Goal: Navigation & Orientation: Find specific page/section

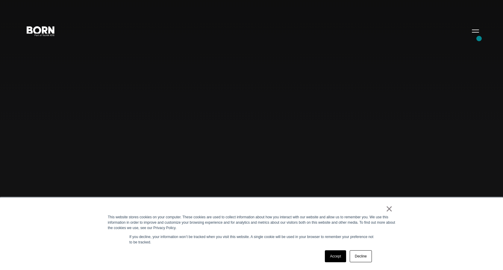
click at [479, 39] on div "Combining creative, content, and commerce to drive change. Imagine, build, and …" at bounding box center [251, 135] width 503 height 270
click at [476, 31] on button "Primary Menu" at bounding box center [475, 31] width 14 height 13
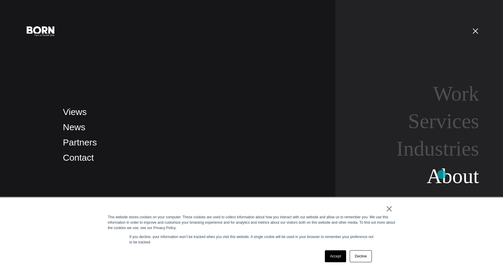
click at [441, 175] on link "About" at bounding box center [452, 176] width 52 height 23
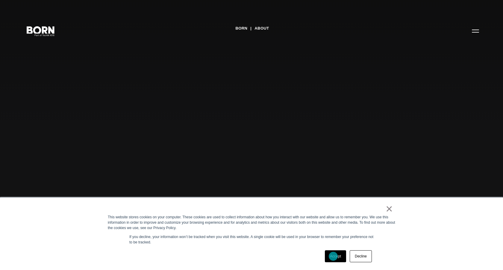
click at [333, 256] on link "Accept" at bounding box center [335, 257] width 21 height 12
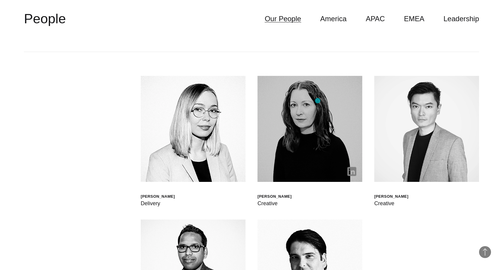
scroll to position [1758, 0]
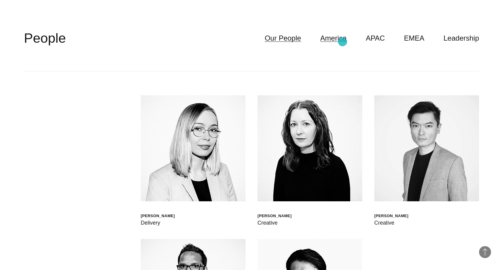
click at [343, 38] on link "America" at bounding box center [333, 38] width 26 height 11
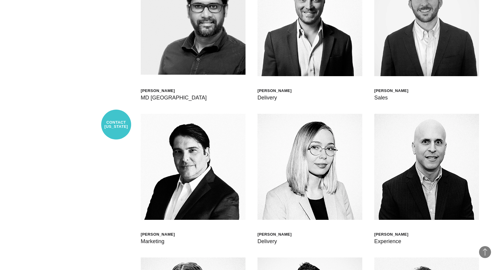
scroll to position [1852, 0]
